Goal: Navigation & Orientation: Find specific page/section

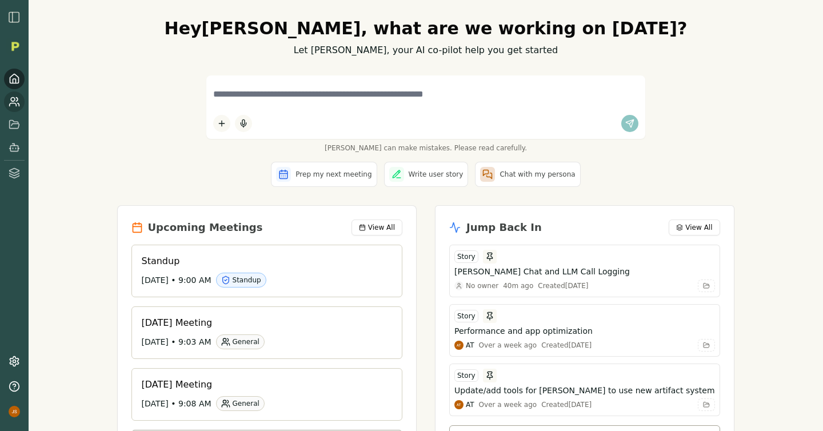
click at [14, 97] on icon at bounding box center [14, 101] width 11 height 11
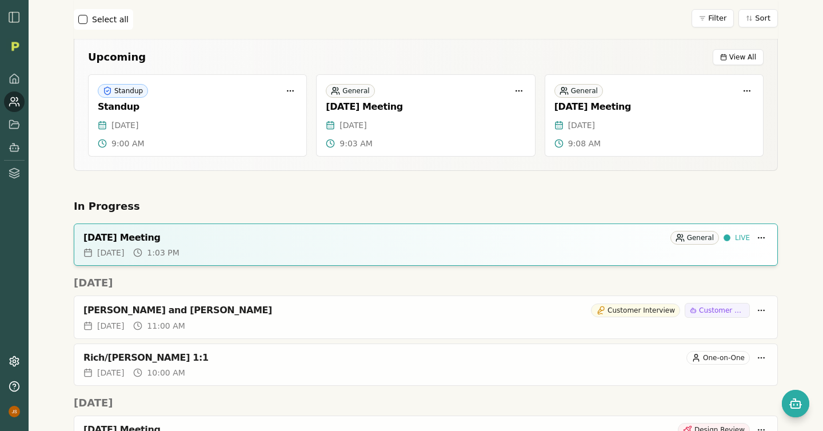
scroll to position [59, 0]
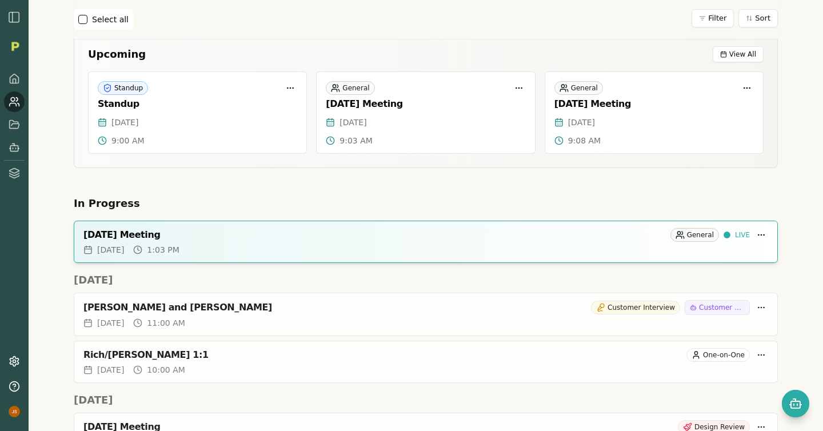
click at [14, 17] on img "button" at bounding box center [14, 17] width 14 height 14
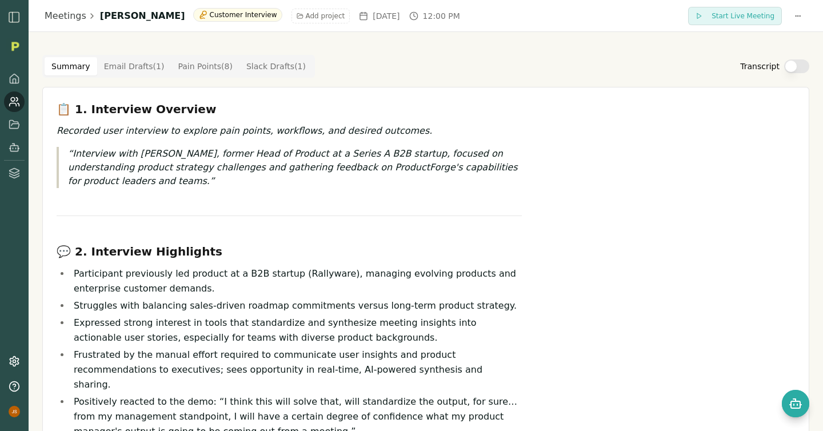
scroll to position [472, 0]
